Goal: Transaction & Acquisition: Purchase product/service

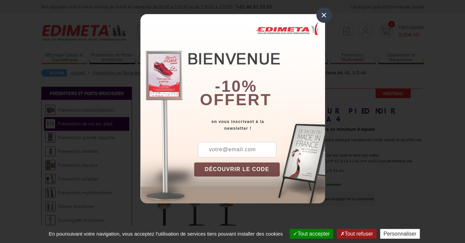
click at [323, 15] on div "×" at bounding box center [323, 14] width 15 height 15
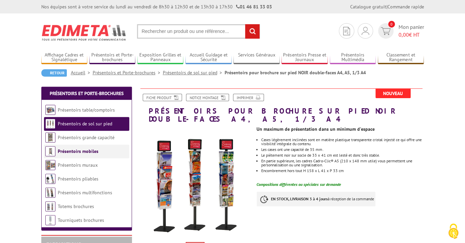
click at [88, 152] on link "Présentoirs mobiles" at bounding box center [78, 151] width 41 height 6
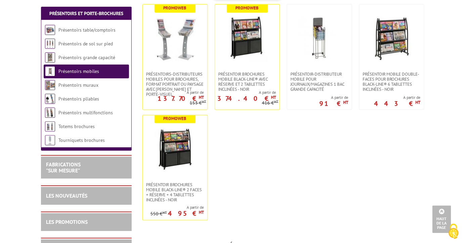
scroll to position [258, 0]
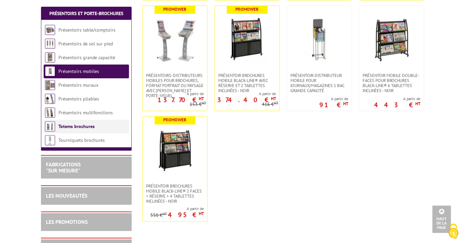
click at [88, 126] on link "Totems brochures" at bounding box center [76, 126] width 36 height 6
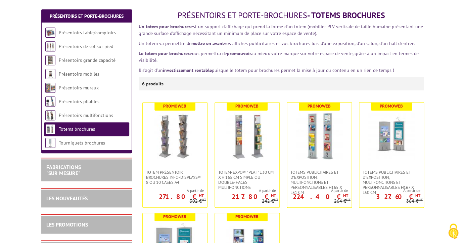
scroll to position [78, 0]
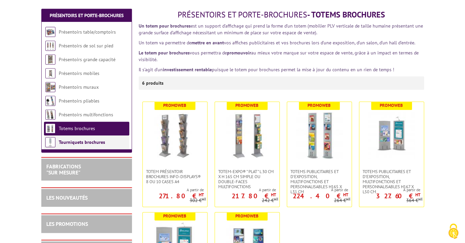
click at [92, 141] on link "Tourniquets brochures" at bounding box center [82, 142] width 46 height 6
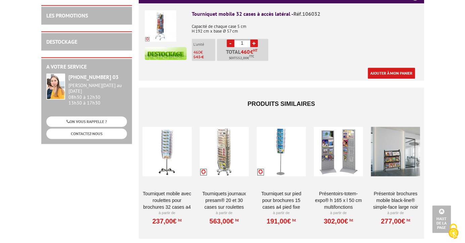
scroll to position [297, 0]
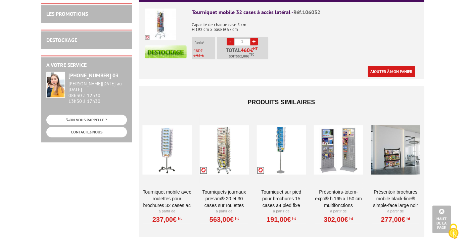
click at [326, 125] on div at bounding box center [338, 149] width 49 height 67
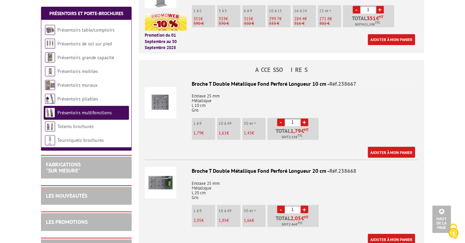
scroll to position [319, 0]
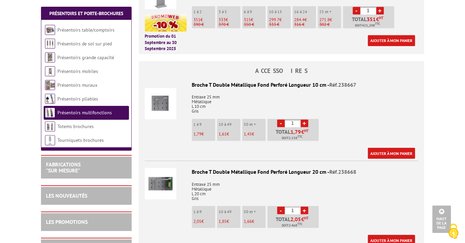
click at [161, 92] on img at bounding box center [161, 104] width 32 height 32
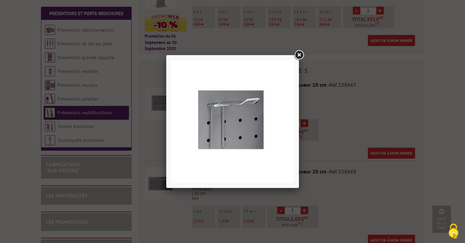
click at [298, 51] on link at bounding box center [299, 55] width 12 height 12
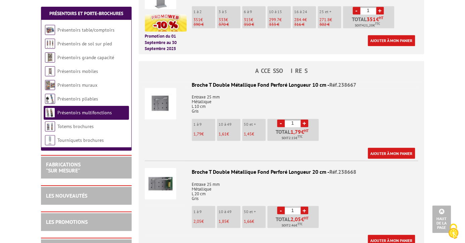
click at [161, 174] on img at bounding box center [161, 184] width 32 height 32
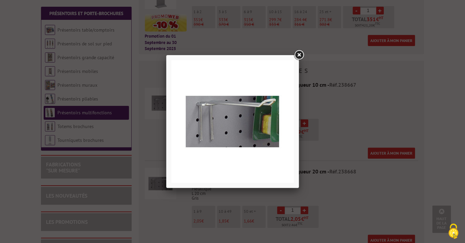
click at [301, 56] on link at bounding box center [299, 55] width 12 height 12
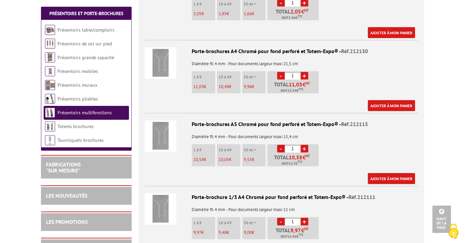
scroll to position [524, 0]
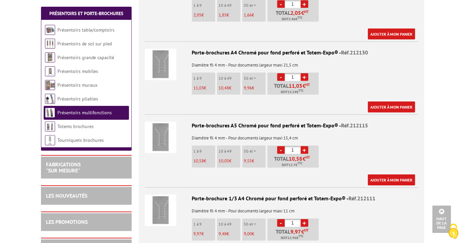
click at [167, 56] on img at bounding box center [161, 65] width 32 height 32
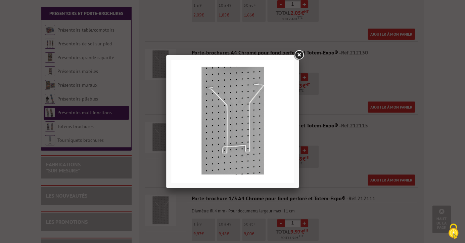
click at [300, 52] on link at bounding box center [299, 55] width 12 height 12
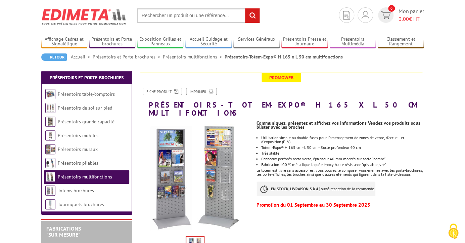
scroll to position [20, 0]
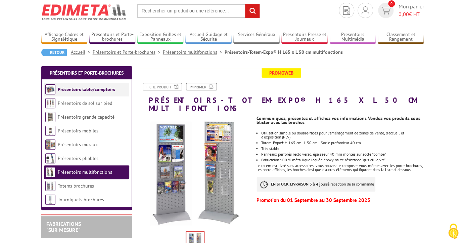
click at [93, 92] on link "Présentoirs table/comptoirs" at bounding box center [86, 89] width 57 height 6
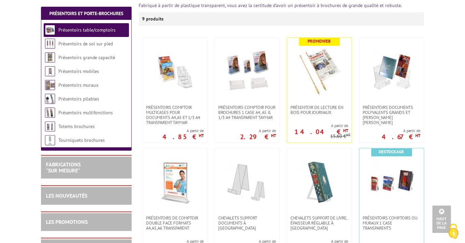
scroll to position [114, 0]
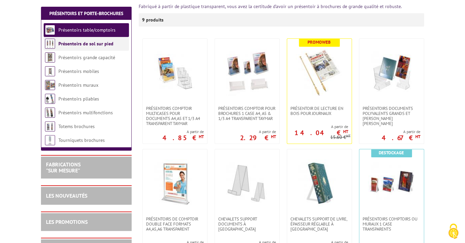
click at [102, 45] on link "Présentoirs de sol sur pied" at bounding box center [85, 44] width 55 height 6
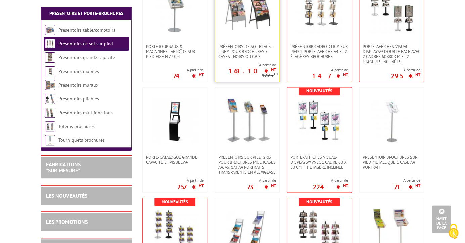
scroll to position [283, 0]
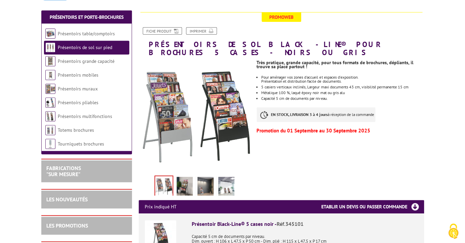
scroll to position [84, 0]
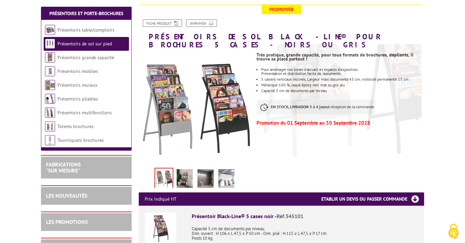
click at [179, 175] on img at bounding box center [185, 179] width 16 height 21
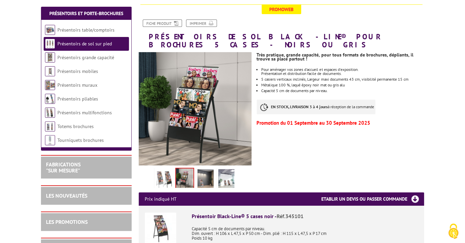
click at [200, 170] on img at bounding box center [205, 179] width 16 height 21
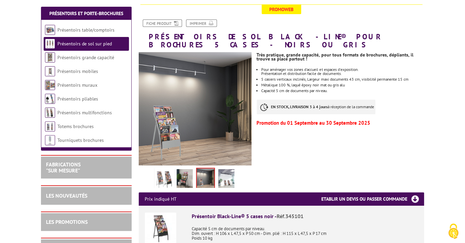
click at [230, 172] on img at bounding box center [226, 179] width 16 height 21
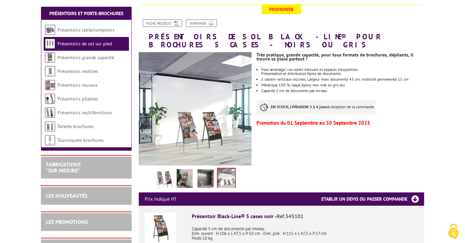
click at [207, 172] on img at bounding box center [205, 179] width 16 height 21
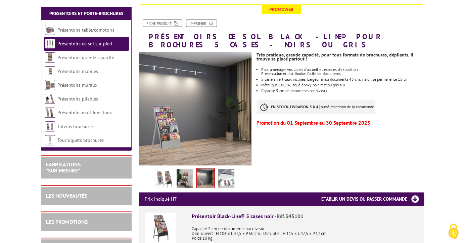
click at [184, 171] on img at bounding box center [185, 179] width 16 height 21
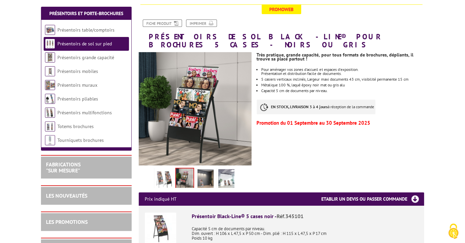
click at [166, 172] on img at bounding box center [164, 179] width 16 height 21
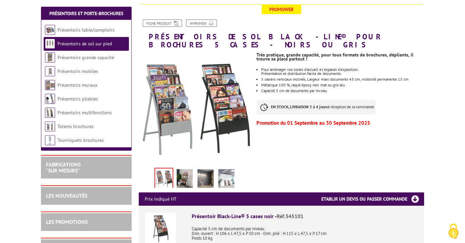
click at [102, 42] on link "Présentoirs de sol sur pied" at bounding box center [84, 44] width 54 height 6
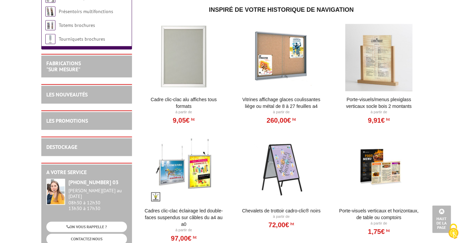
scroll to position [1154, 0]
click at [78, 123] on link "LES PROMOTIONS" at bounding box center [67, 120] width 42 height 7
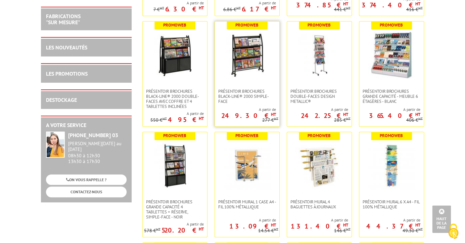
scroll to position [988, 0]
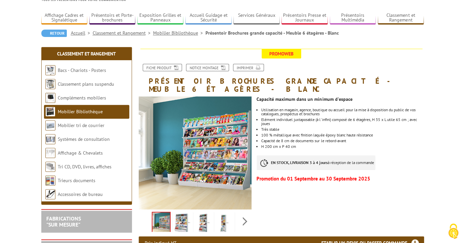
scroll to position [58, 0]
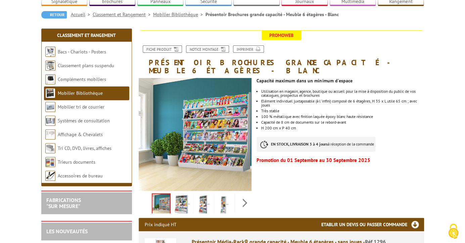
click at [185, 197] on img at bounding box center [182, 204] width 16 height 21
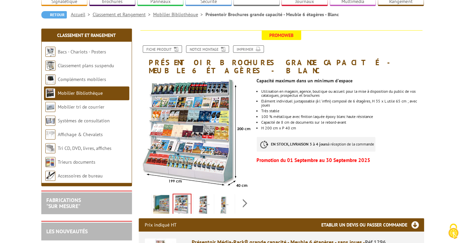
click at [202, 197] on img at bounding box center [203, 205] width 16 height 21
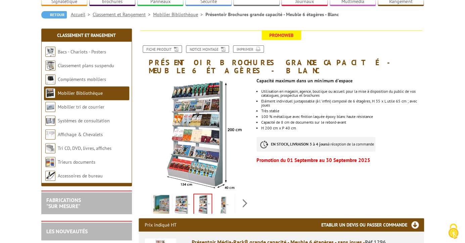
click at [223, 195] on img at bounding box center [224, 205] width 16 height 21
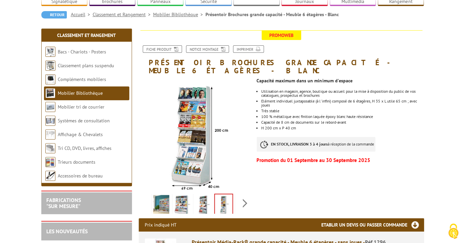
click at [202, 195] on img at bounding box center [203, 205] width 16 height 21
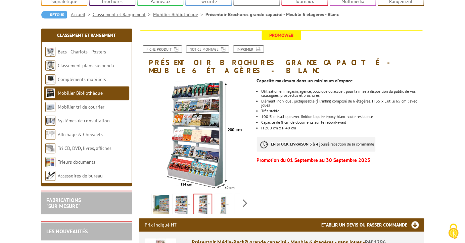
click at [187, 195] on img at bounding box center [182, 205] width 16 height 21
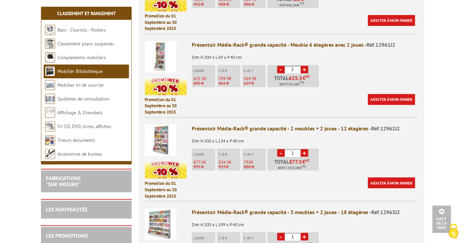
scroll to position [0, 0]
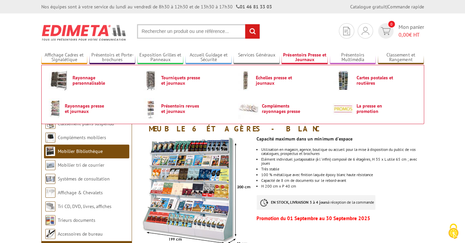
click at [306, 53] on link "Présentoirs Presse et Journaux" at bounding box center [304, 57] width 46 height 11
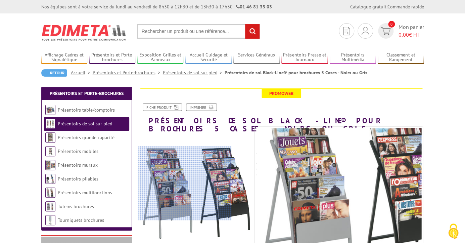
click at [178, 183] on div at bounding box center [184, 183] width 93 height 74
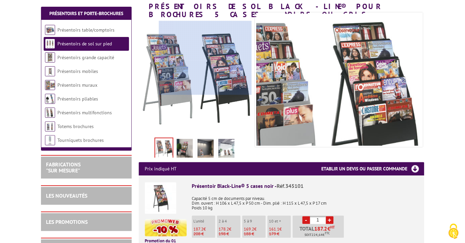
scroll to position [114, 0]
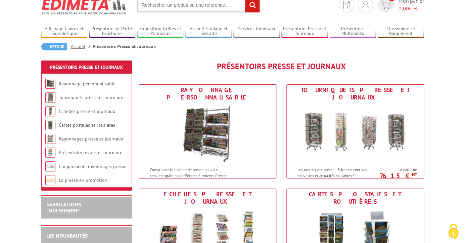
scroll to position [28, 0]
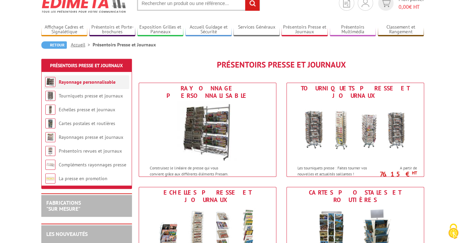
click at [80, 79] on li "Rayonnage personnalisable" at bounding box center [86, 82] width 85 height 14
click at [81, 83] on link "Rayonnage personnalisable" at bounding box center [87, 82] width 57 height 6
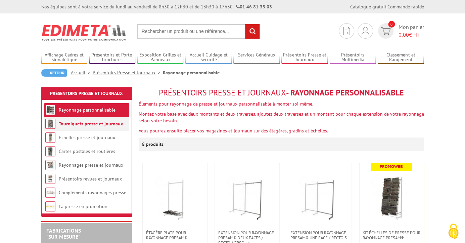
click at [69, 121] on link "Tourniquets presse et journaux" at bounding box center [91, 124] width 64 height 6
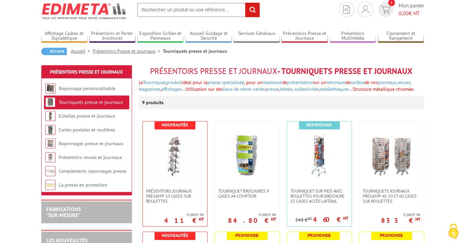
scroll to position [21, 0]
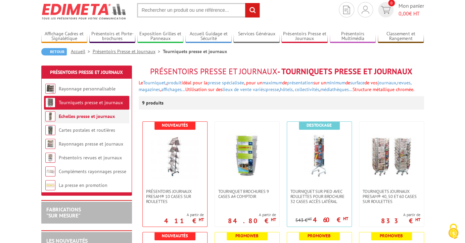
click at [94, 113] on link "Echelles presse et journaux" at bounding box center [87, 116] width 56 height 6
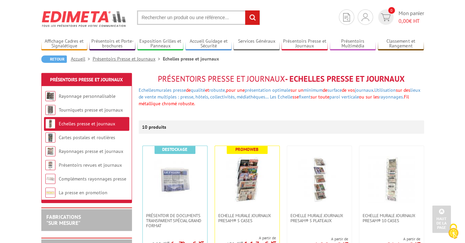
scroll to position [12, 0]
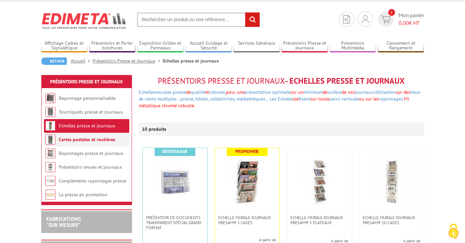
click at [96, 142] on link "Cartes postales et routières" at bounding box center [87, 139] width 56 height 6
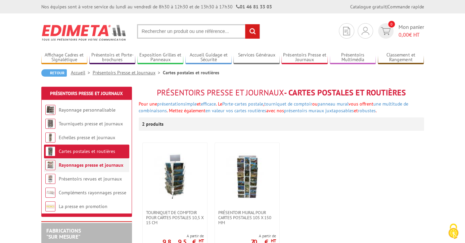
click at [84, 163] on link "Rayonnages presse et journaux" at bounding box center [91, 165] width 64 height 6
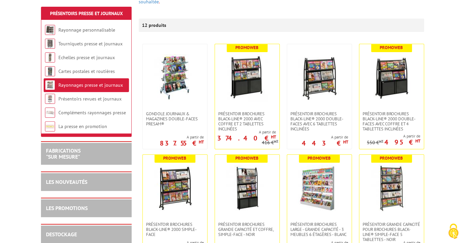
scroll to position [116, 0]
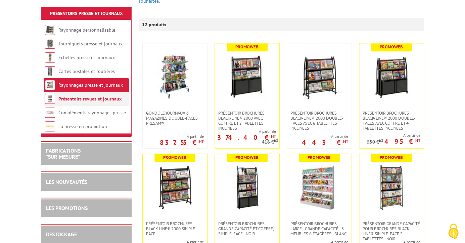
click at [103, 100] on link "Présentoirs revues et journaux" at bounding box center [89, 99] width 63 height 6
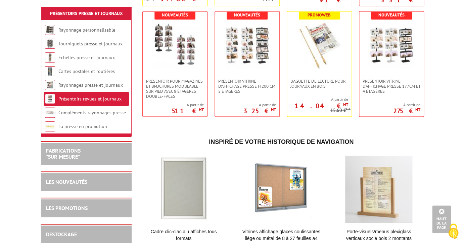
scroll to position [360, 0]
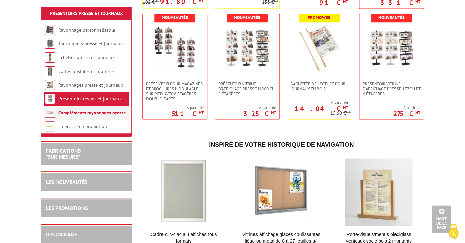
click at [113, 110] on link "Compléments rayonnages presse" at bounding box center [91, 112] width 67 height 6
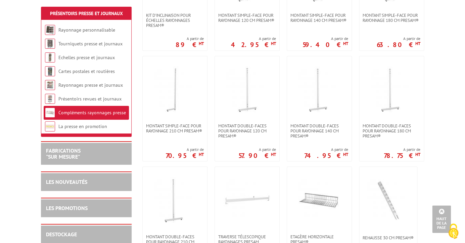
scroll to position [318, 0]
click at [83, 127] on link "La presse en promotion" at bounding box center [82, 126] width 49 height 6
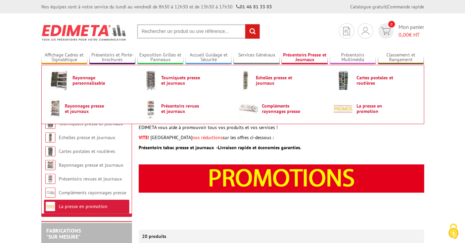
click at [307, 56] on link "Présentoirs Presse et Journaux" at bounding box center [304, 57] width 46 height 11
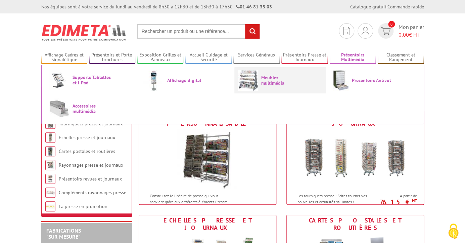
click at [274, 82] on span "Meubles multimédia" at bounding box center [281, 80] width 40 height 11
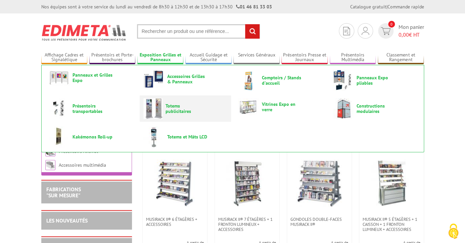
click at [168, 111] on span "Totems publicitaires" at bounding box center [186, 108] width 40 height 11
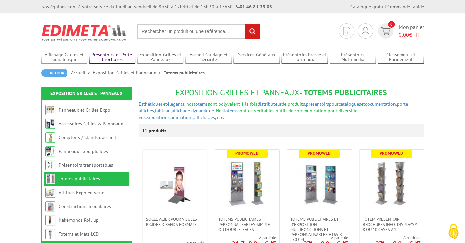
click at [118, 60] on link "Présentoirs et Porte-brochures" at bounding box center [112, 57] width 46 height 11
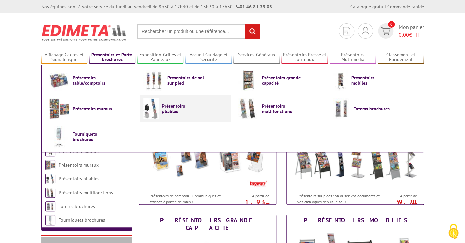
click at [178, 109] on span "Présentoirs pliables" at bounding box center [182, 108] width 40 height 11
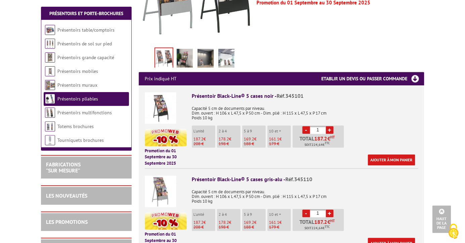
scroll to position [227, 0]
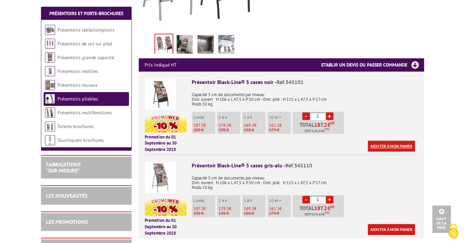
click at [396, 140] on link "Ajouter à mon panier" at bounding box center [391, 145] width 47 height 11
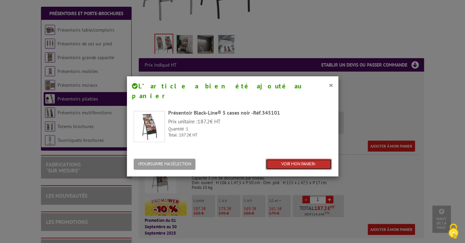
click at [313, 158] on link "VOIR MON PANIER" at bounding box center [299, 163] width 66 height 11
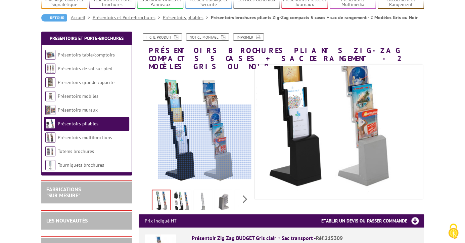
scroll to position [83, 0]
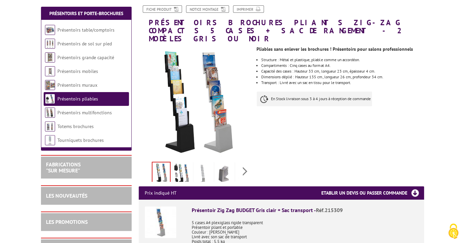
click at [184, 163] on img at bounding box center [182, 173] width 16 height 21
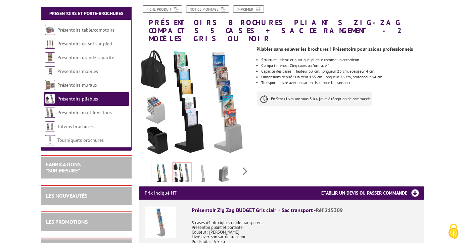
click at [201, 163] on img at bounding box center [203, 173] width 16 height 21
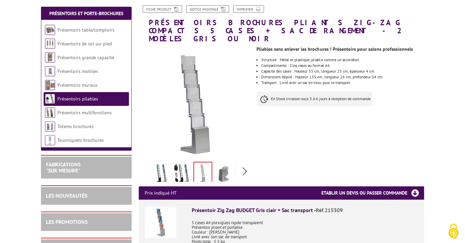
click at [222, 163] on img at bounding box center [224, 173] width 16 height 21
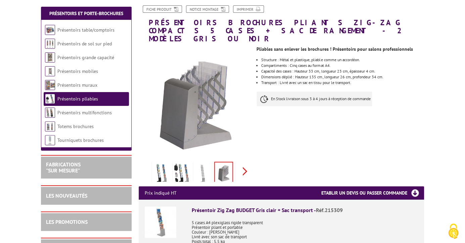
click at [244, 164] on div "Previous Next" at bounding box center [195, 171] width 113 height 24
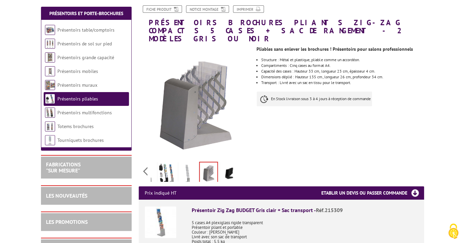
click at [233, 165] on img at bounding box center [229, 173] width 16 height 21
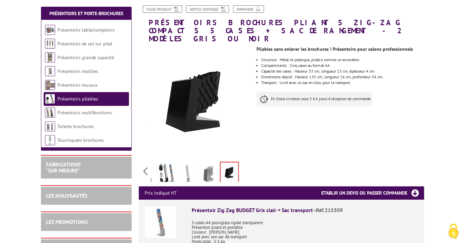
click at [214, 167] on img at bounding box center [208, 173] width 16 height 21
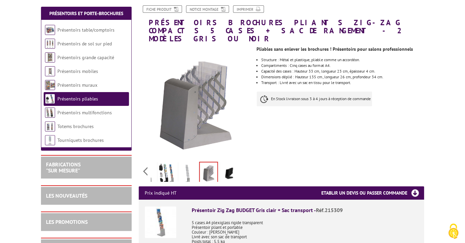
click at [190, 163] on img at bounding box center [188, 173] width 16 height 21
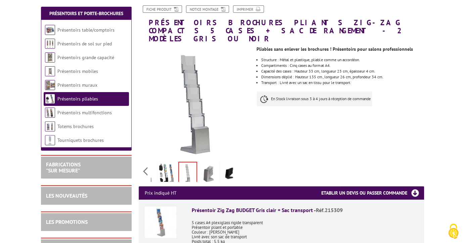
click at [172, 165] on img at bounding box center [167, 173] width 16 height 21
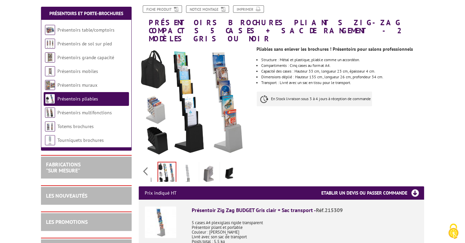
click at [151, 164] on img at bounding box center [146, 173] width 16 height 21
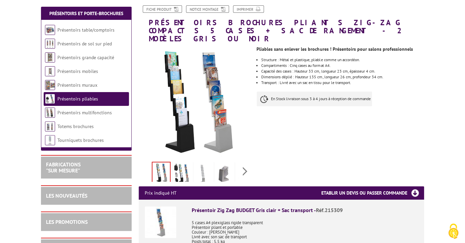
click at [157, 162] on img at bounding box center [160, 172] width 17 height 21
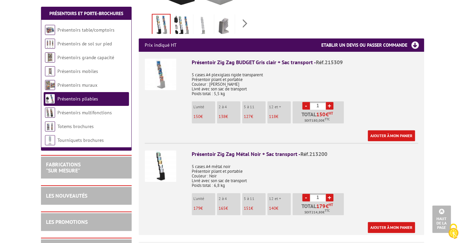
scroll to position [239, 0]
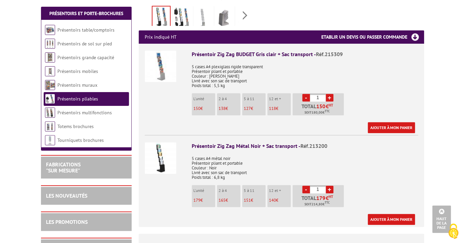
click at [169, 142] on img at bounding box center [161, 158] width 32 height 32
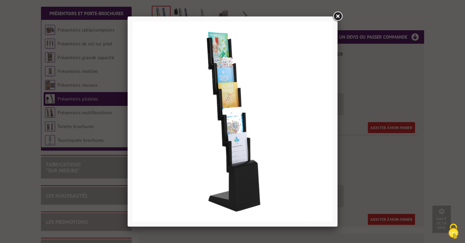
click at [339, 13] on link at bounding box center [337, 16] width 12 height 12
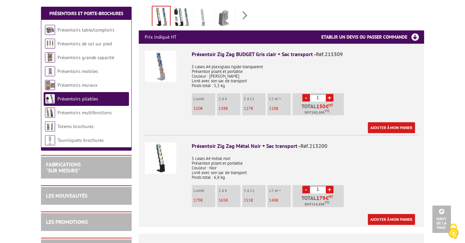
click at [156, 57] on img at bounding box center [161, 66] width 32 height 32
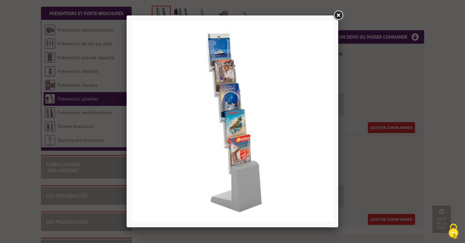
click at [339, 16] on link at bounding box center [338, 15] width 12 height 12
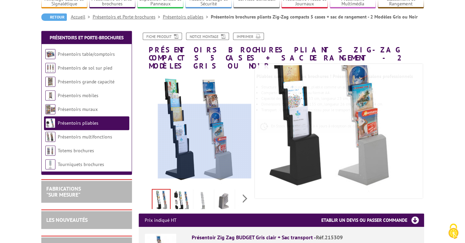
scroll to position [55, 0]
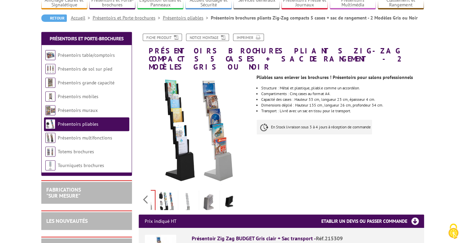
click at [246, 190] on div "Previous Next" at bounding box center [195, 199] width 113 height 24
click at [94, 127] on link "Présentoirs pliables" at bounding box center [78, 124] width 41 height 6
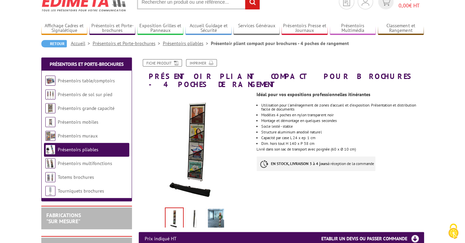
scroll to position [45, 0]
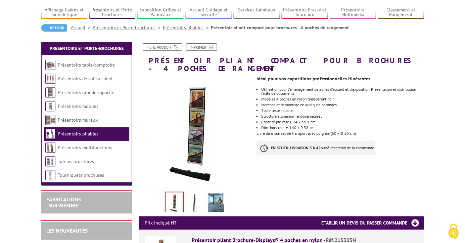
click at [217, 199] on img at bounding box center [216, 203] width 16 height 21
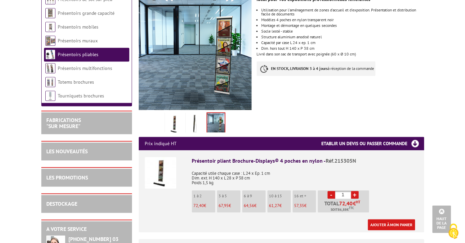
scroll to position [0, 0]
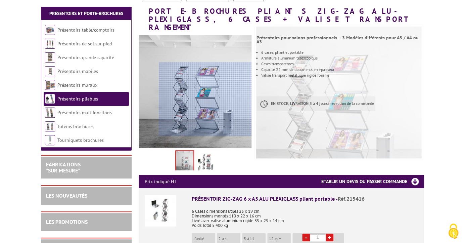
scroll to position [103, 0]
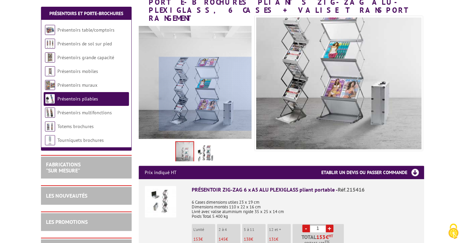
click at [212, 101] on div at bounding box center [205, 94] width 93 height 74
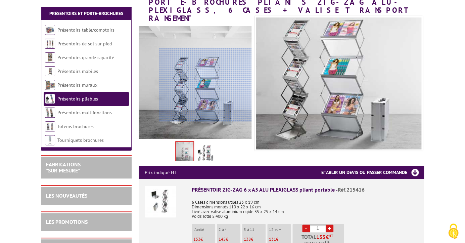
click at [211, 85] on div at bounding box center [205, 85] width 93 height 74
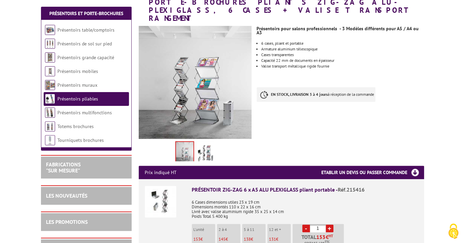
click at [202, 142] on img at bounding box center [205, 152] width 16 height 21
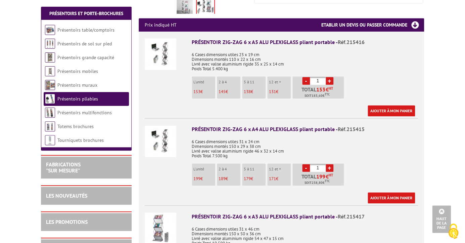
scroll to position [238, 0]
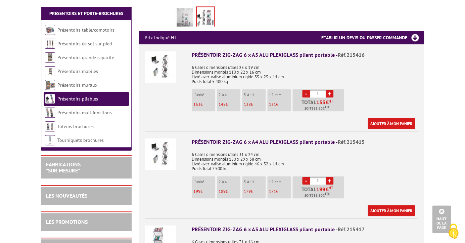
click at [170, 60] on img at bounding box center [161, 67] width 32 height 32
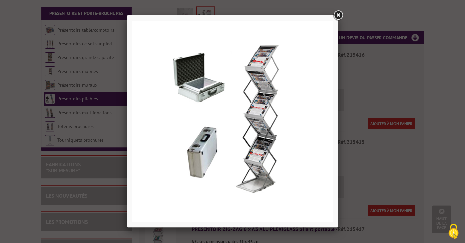
click at [342, 15] on link at bounding box center [338, 15] width 12 height 12
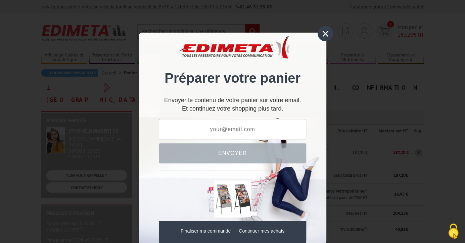
click at [324, 31] on div "×" at bounding box center [325, 33] width 15 height 15
